Goal: Use online tool/utility: Utilize a website feature to perform a specific function

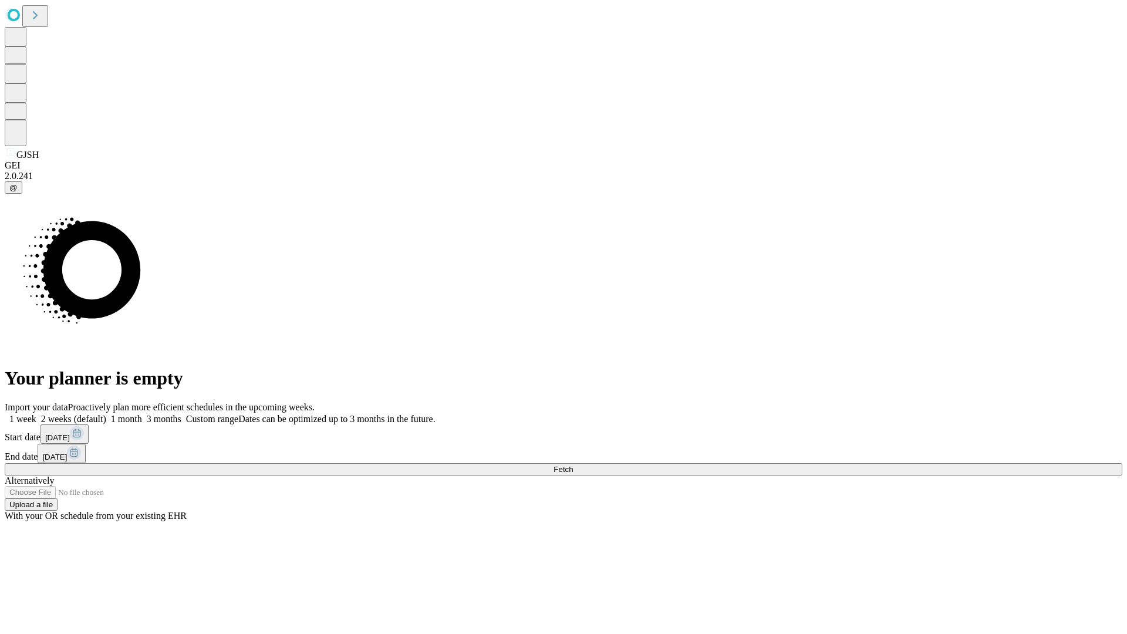
click at [573, 465] on span "Fetch" at bounding box center [563, 469] width 19 height 9
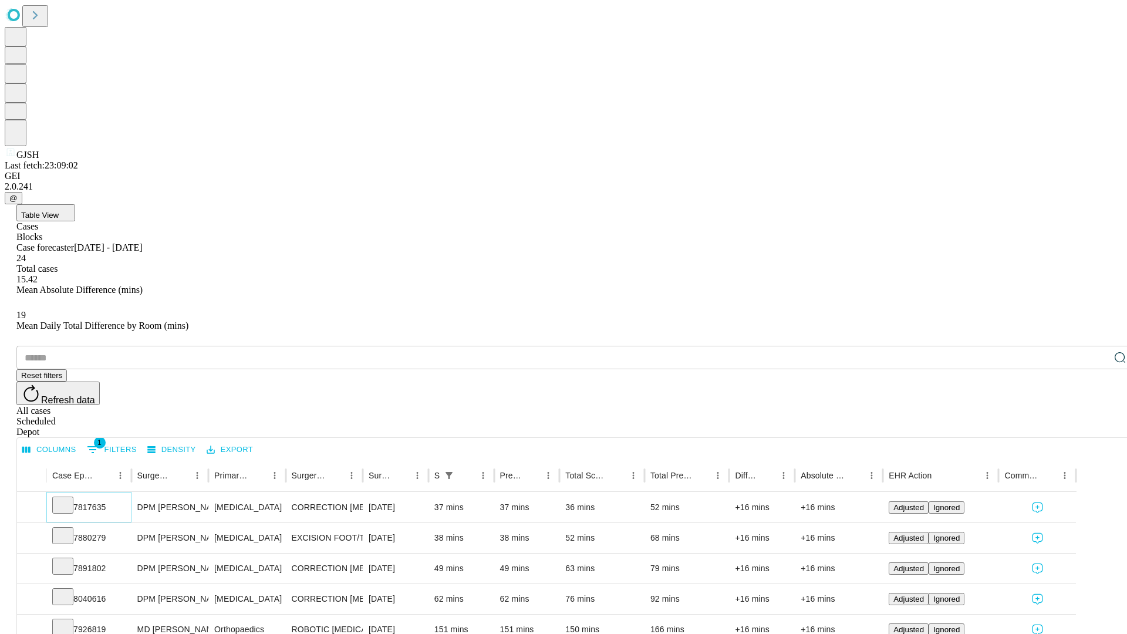
click at [69, 498] on icon at bounding box center [63, 504] width 12 height 12
